Goal: Transaction & Acquisition: Book appointment/travel/reservation

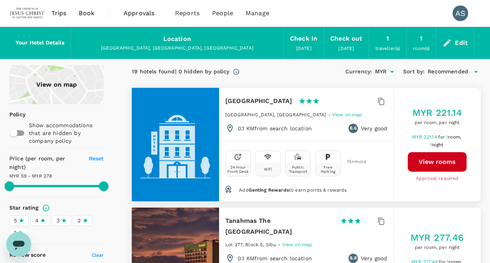
type input "277.85"
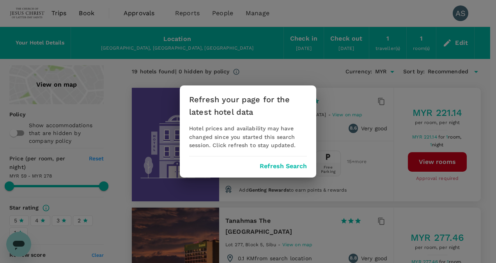
click at [287, 161] on div "Refresh your page for the latest hotel data Hotel prices and availability may h…" at bounding box center [248, 131] width 137 height 92
click at [286, 167] on button "Refresh Search" at bounding box center [283, 166] width 47 height 7
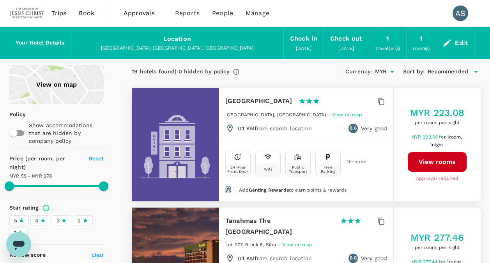
click at [88, 13] on span "Book" at bounding box center [87, 13] width 16 height 9
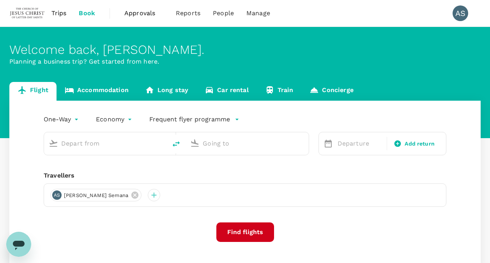
type input "[PERSON_NAME] Intl (DMK)"
type input "Kuala Lumpur Intl ([GEOGRAPHIC_DATA])"
type input "[PERSON_NAME] Intl (DMK)"
type input "Kuala Lumpur Intl ([GEOGRAPHIC_DATA])"
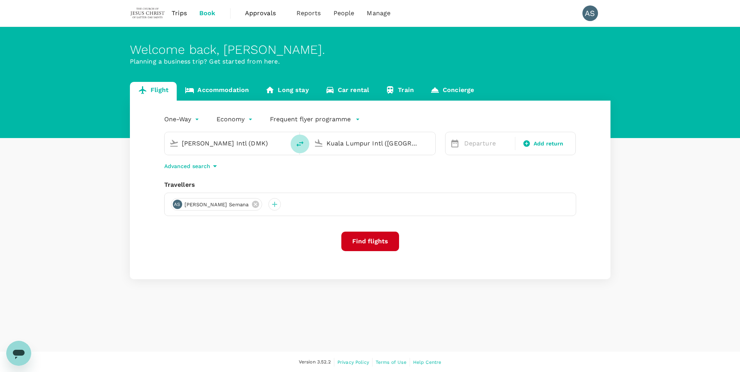
click at [298, 145] on icon "delete" at bounding box center [299, 143] width 7 height 5
type input "Kuala Lumpur Intl ([GEOGRAPHIC_DATA])"
click at [398, 144] on input "[PERSON_NAME] Intl (DMK)" at bounding box center [372, 143] width 92 height 12
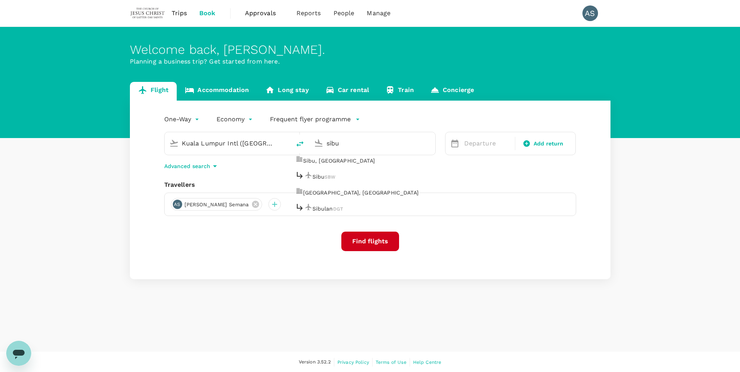
click at [325, 175] on p "Sibu" at bounding box center [318, 177] width 12 height 8
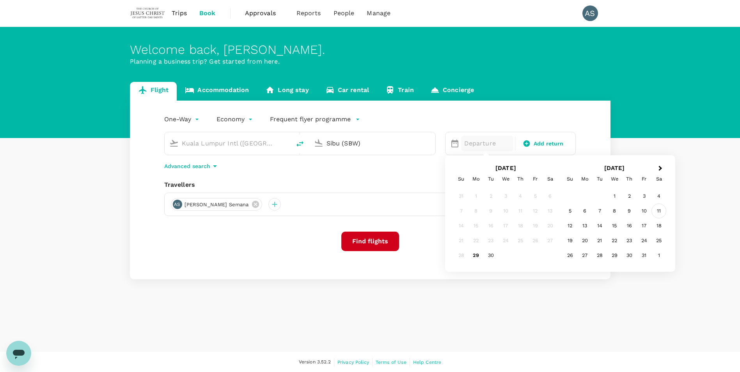
type input "Sibu (SBW)"
click at [490, 209] on div "11" at bounding box center [658, 211] width 15 height 15
